Goal: Complete application form: Complete application form

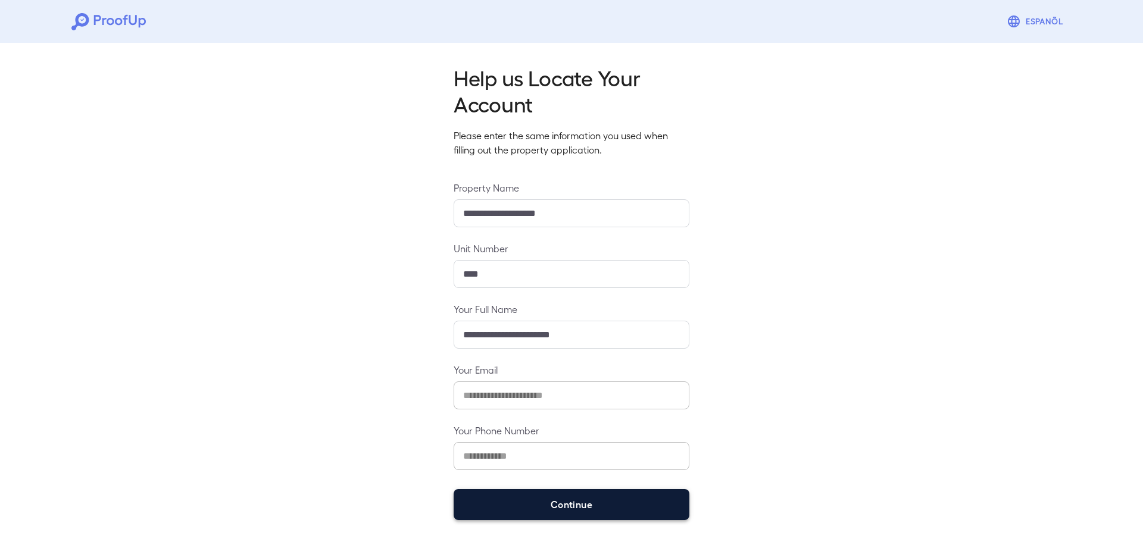
click at [616, 511] on button "Continue" at bounding box center [571, 504] width 236 height 31
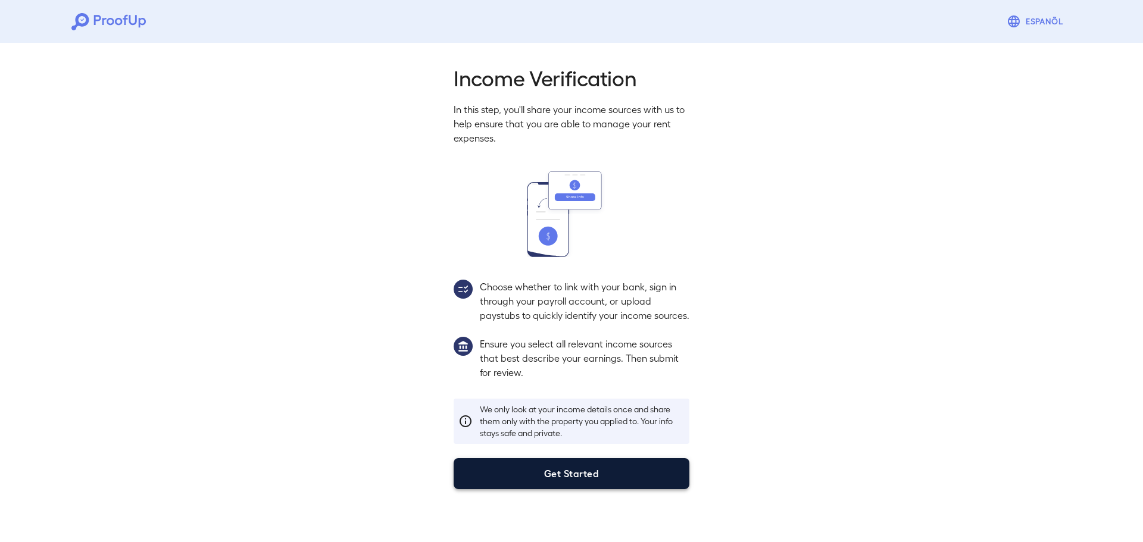
click at [610, 480] on button "Get Started" at bounding box center [571, 473] width 236 height 31
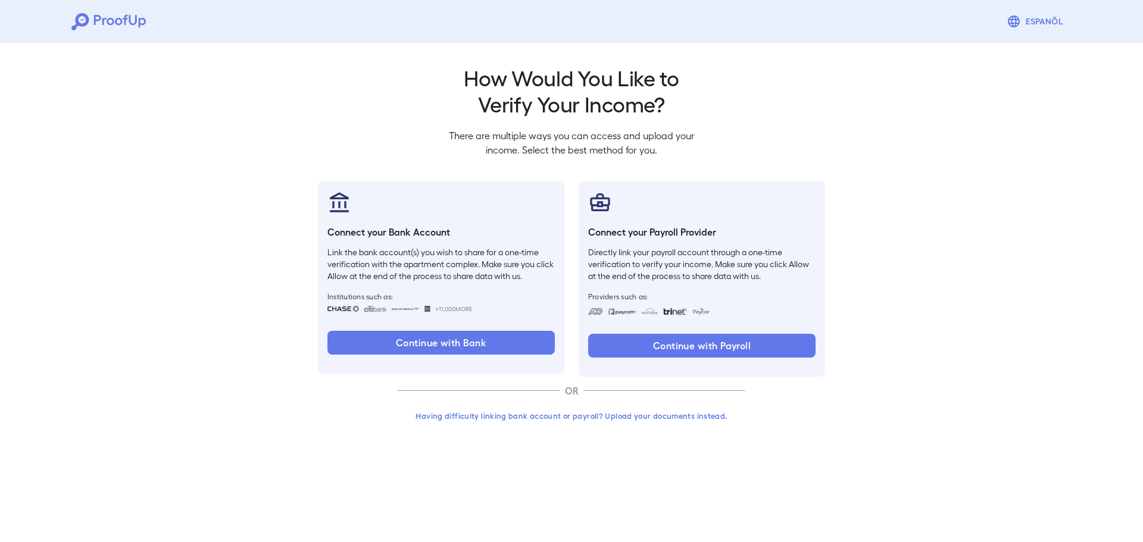
click at [622, 424] on button "Having difficulty linking bank account or payroll? Upload your documents instea…" at bounding box center [571, 415] width 348 height 21
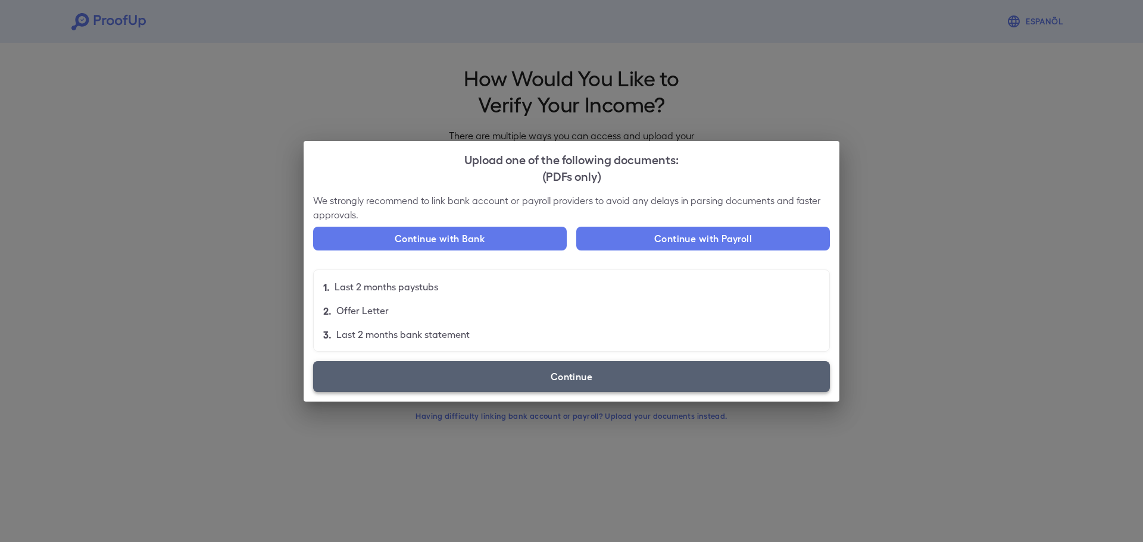
click at [549, 384] on label "Continue" at bounding box center [571, 376] width 517 height 31
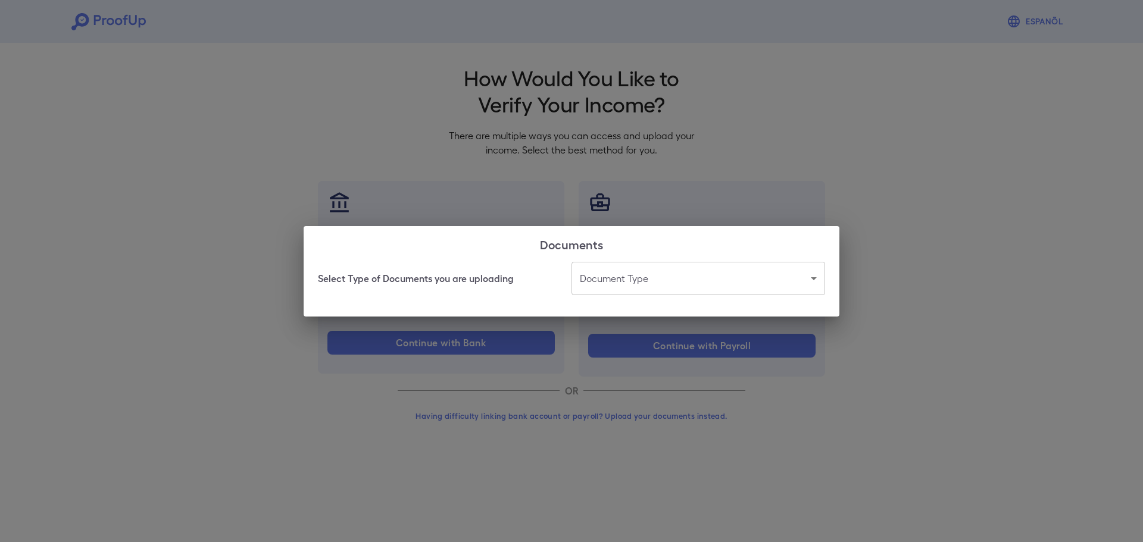
click at [680, 292] on body "Espanõl Go back How Would You Like to Verify Your Income? There are multiple wa…" at bounding box center [571, 227] width 1143 height 455
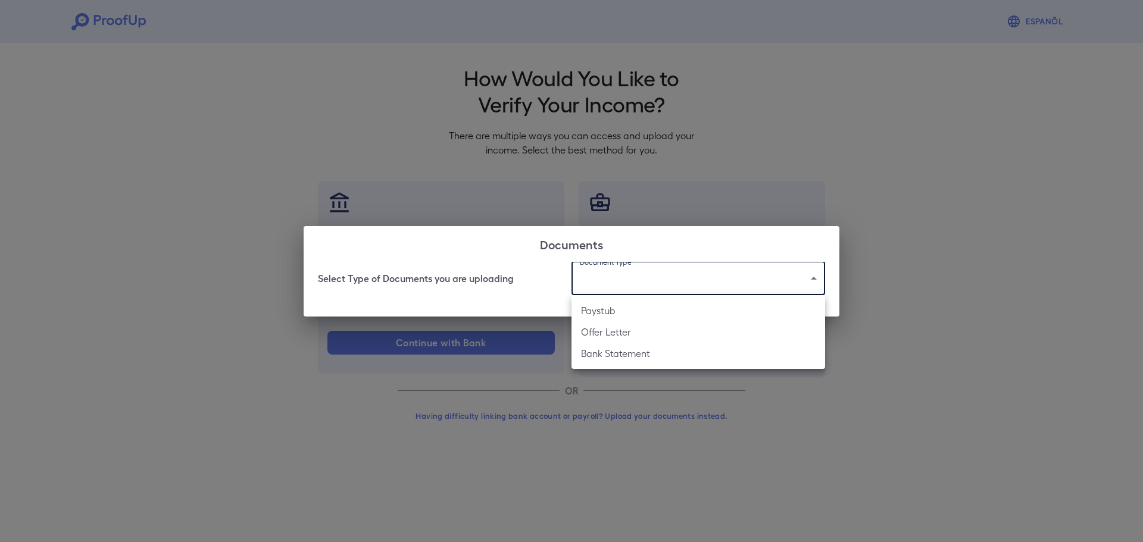
click at [611, 348] on li "Bank Statement" at bounding box center [697, 353] width 253 height 21
type input "**********"
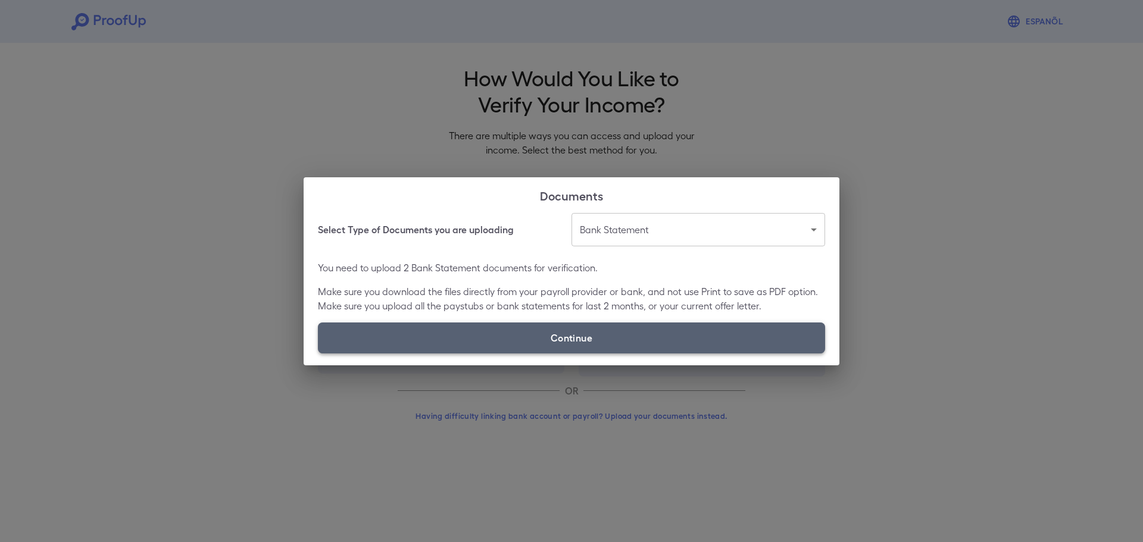
click at [564, 343] on label "Continue" at bounding box center [571, 338] width 507 height 31
click at [318, 353] on input "Continue" at bounding box center [318, 353] width 1 height 1
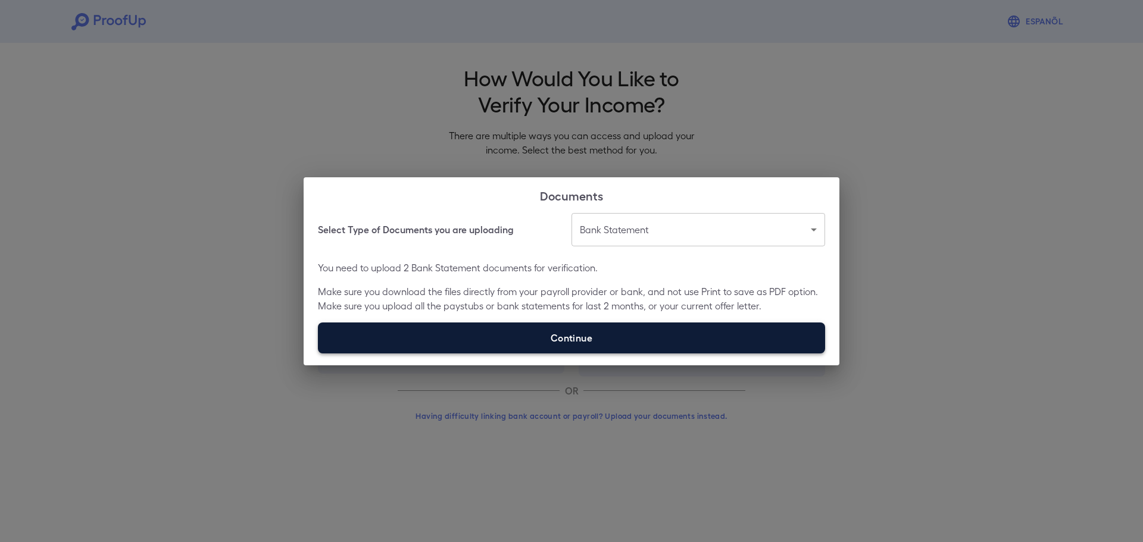
click at [565, 333] on label "Continue" at bounding box center [571, 338] width 507 height 31
click at [318, 353] on input "Continue" at bounding box center [318, 353] width 1 height 1
type input "**********"
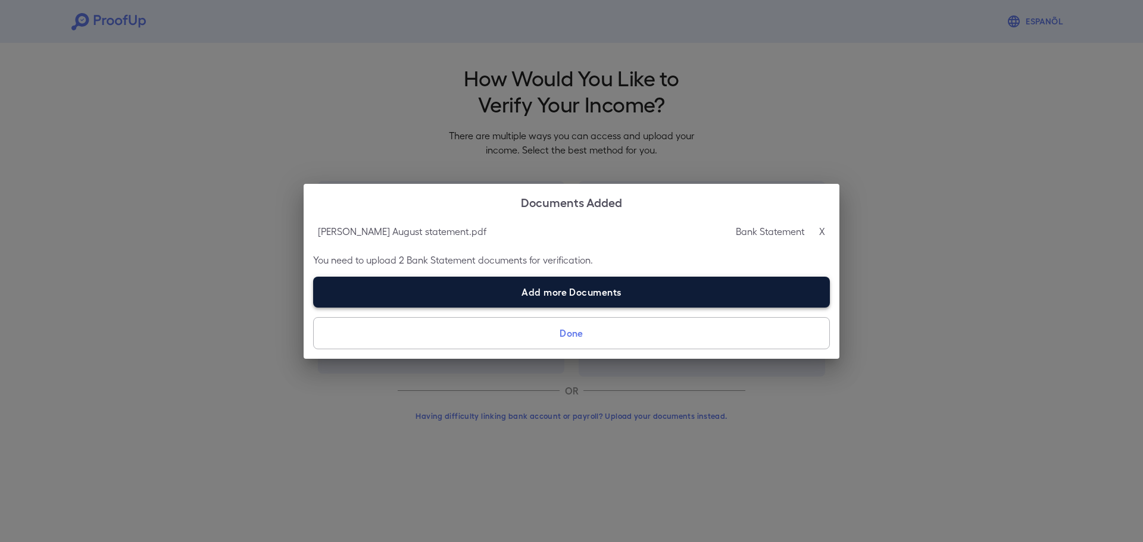
click at [559, 285] on label "Add more Documents" at bounding box center [571, 292] width 517 height 31
click at [314, 307] on input "Add more Documents" at bounding box center [313, 307] width 1 height 1
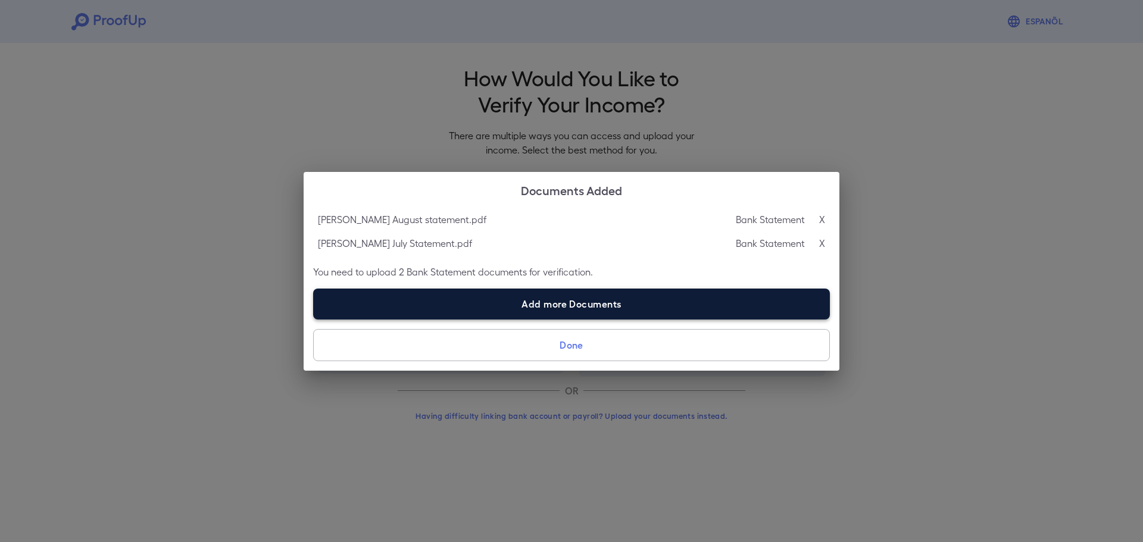
click at [565, 299] on label "Add more Documents" at bounding box center [571, 304] width 517 height 31
click at [314, 319] on input "Add more Documents" at bounding box center [313, 319] width 1 height 1
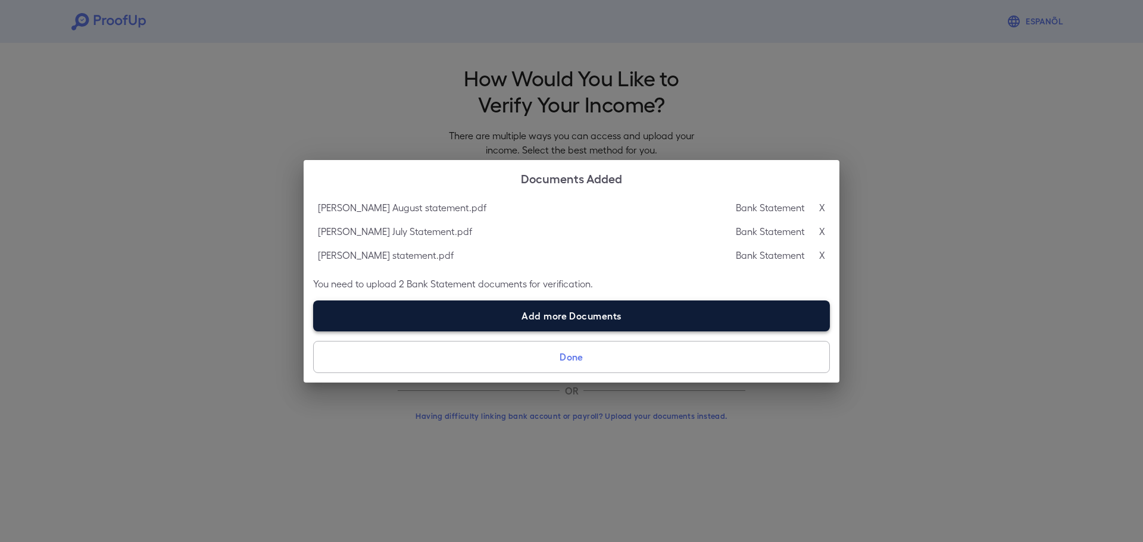
click at [550, 317] on label "Add more Documents" at bounding box center [571, 316] width 517 height 31
click at [314, 331] on input "Add more Documents" at bounding box center [313, 331] width 1 height 1
type input "**********"
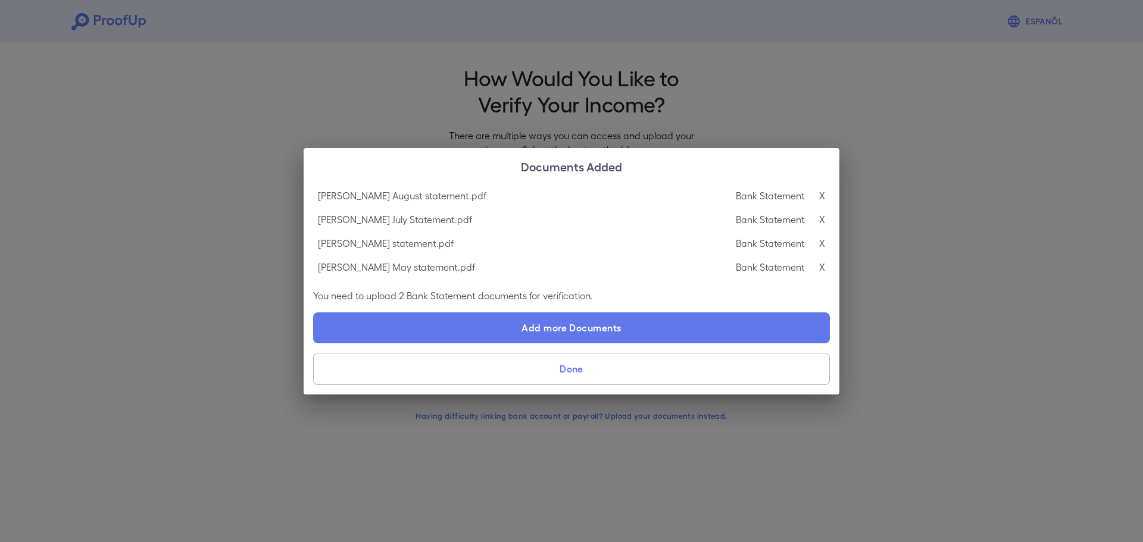
click at [541, 370] on button "Done" at bounding box center [571, 369] width 517 height 32
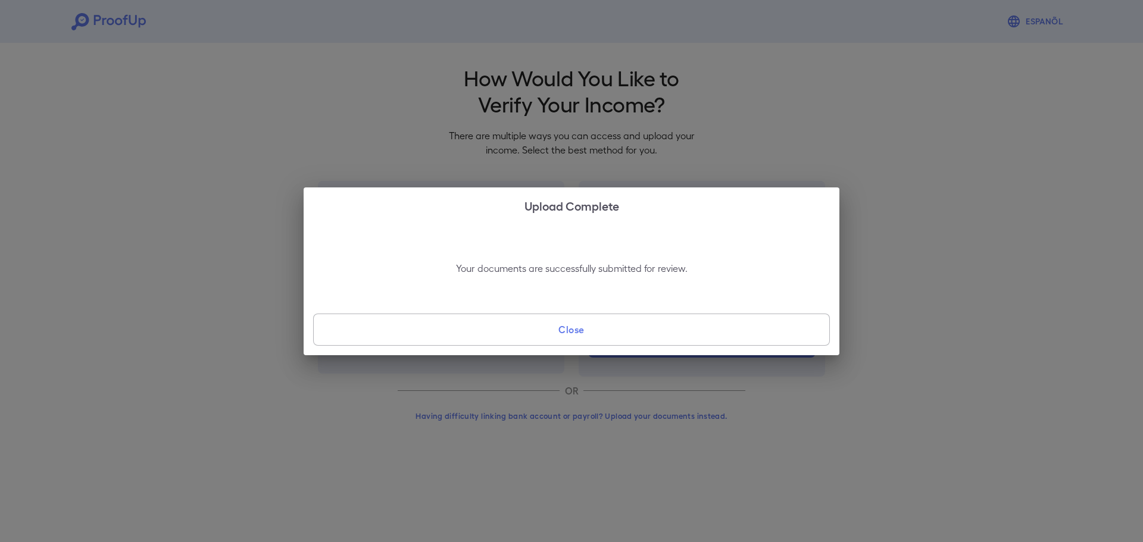
click at [580, 321] on button "Close" at bounding box center [571, 330] width 517 height 32
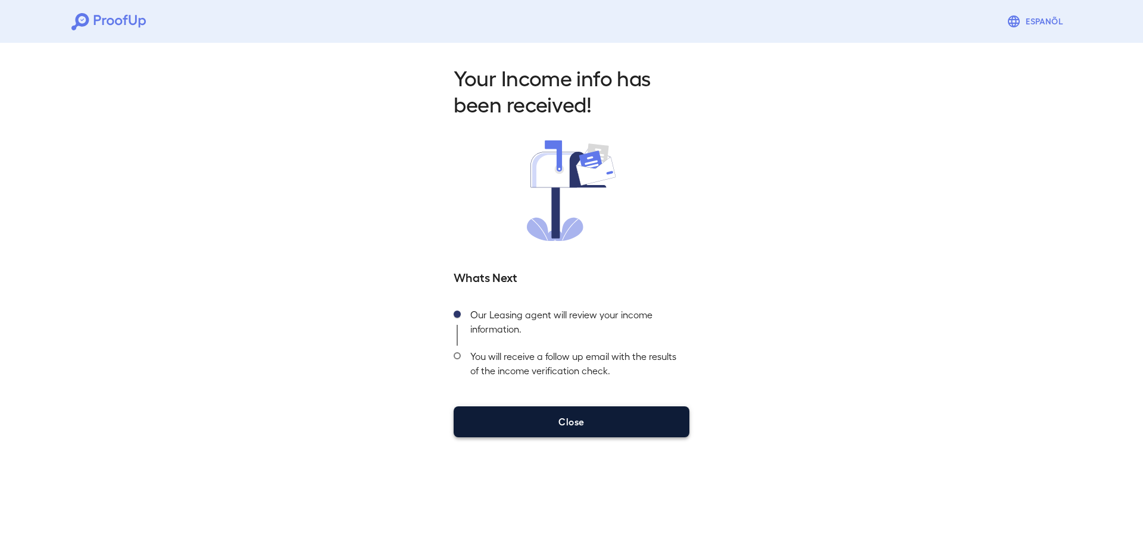
click at [591, 419] on button "Close" at bounding box center [571, 421] width 236 height 31
